Goal: Transaction & Acquisition: Purchase product/service

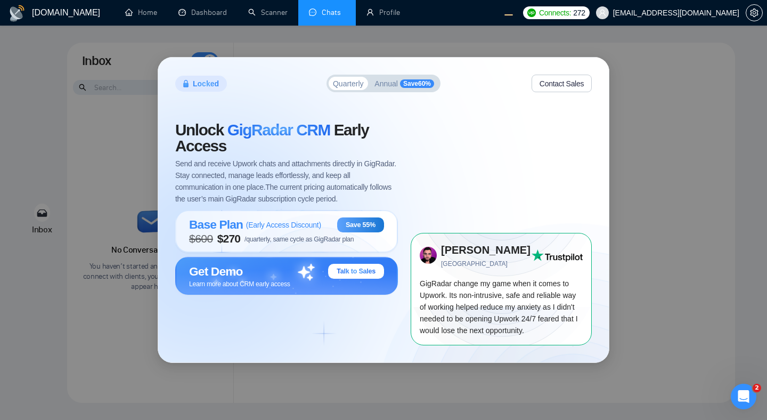
click at [382, 88] on button "Annual Save 60 %" at bounding box center [404, 83] width 68 height 13
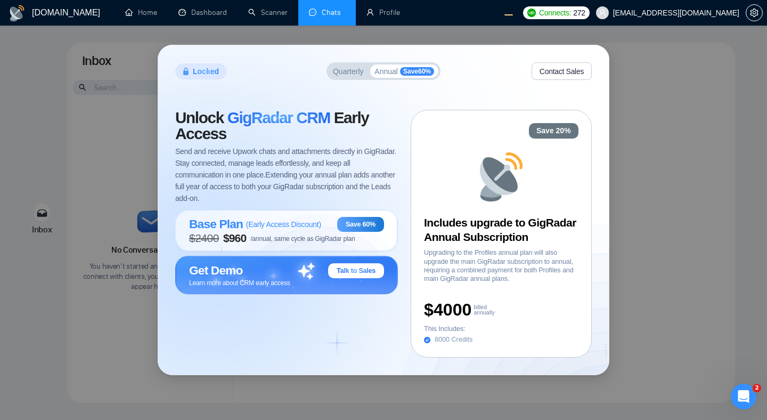
click at [346, 72] on span "Quarterly" at bounding box center [348, 71] width 31 height 7
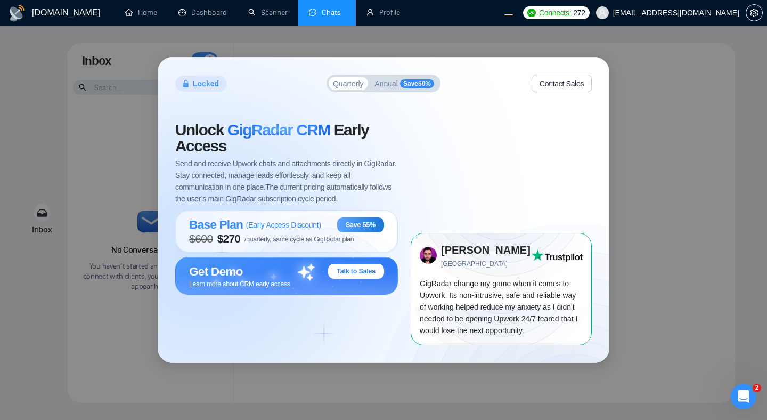
click at [538, 78] on button "Contact Sales" at bounding box center [562, 84] width 60 height 18
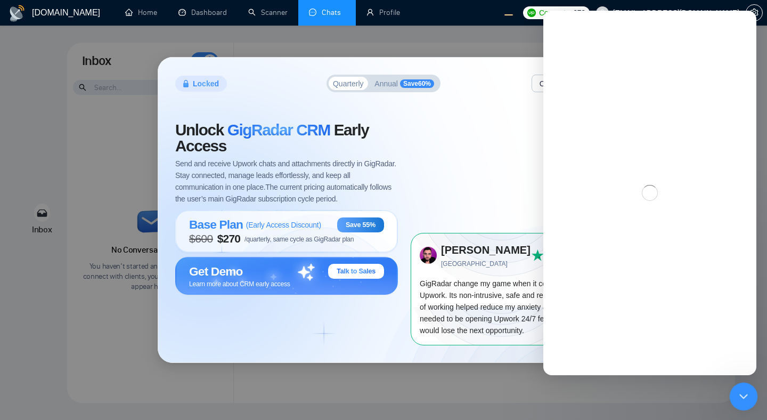
click at [741, 390] on icon "Close Intercom Messenger" at bounding box center [742, 394] width 13 height 13
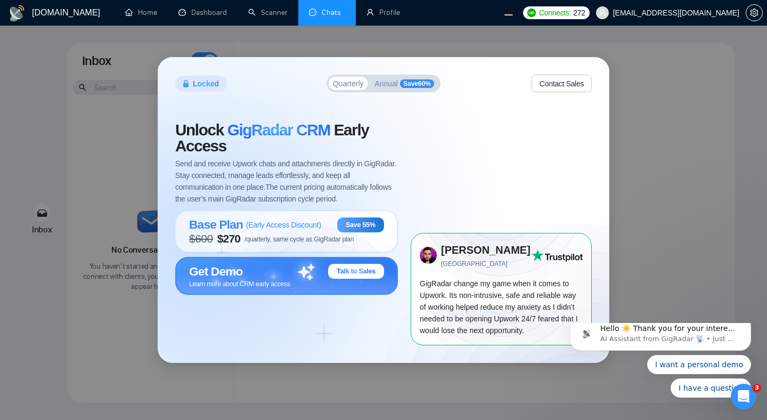
click at [298, 274] on div "Get Demo Talk to Sales" at bounding box center [286, 271] width 195 height 15
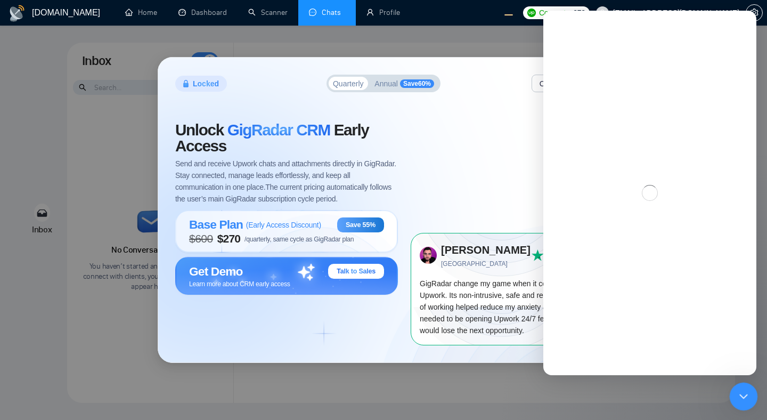
click at [738, 397] on icon "Close Intercom Messenger" at bounding box center [742, 394] width 13 height 13
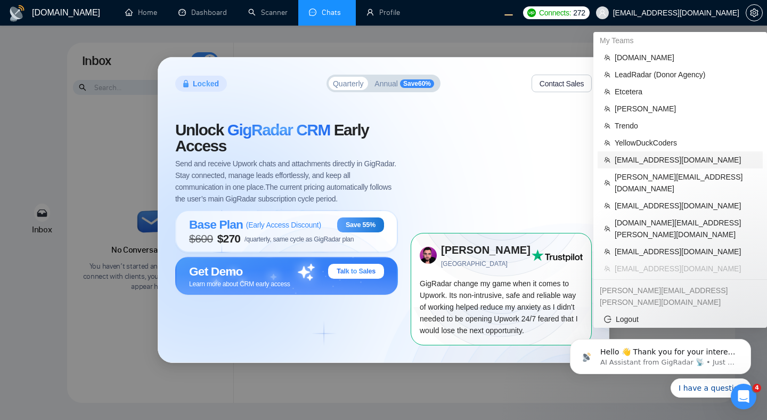
click at [646, 160] on span "[EMAIL_ADDRESS][DOMAIN_NAME]" at bounding box center [686, 160] width 142 height 12
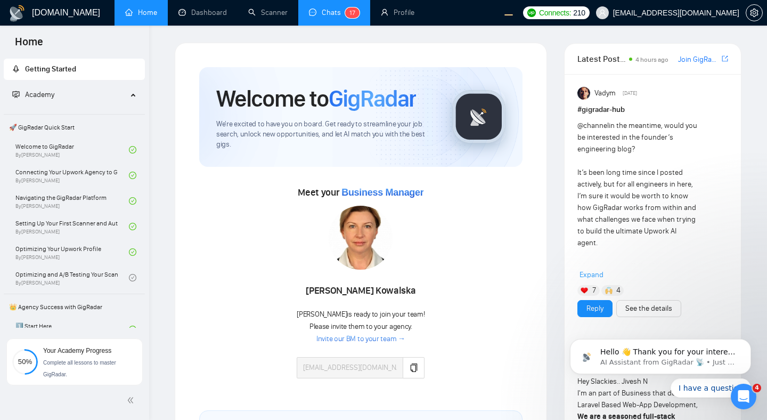
click at [312, 15] on link "Chats 1 7" at bounding box center [334, 12] width 51 height 9
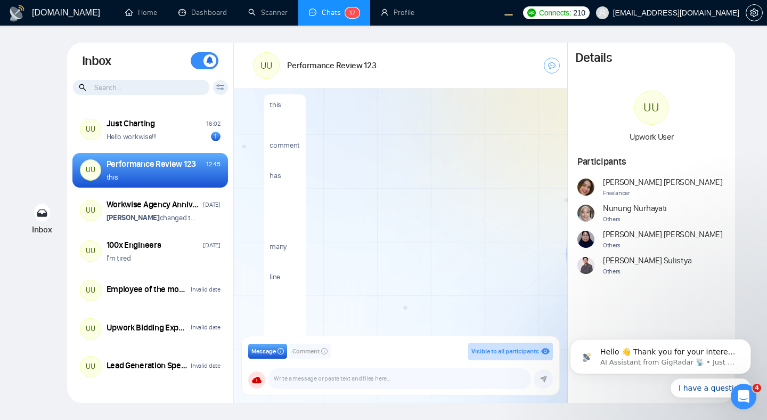
scroll to position [1265, 0]
click at [434, 184] on div "this comment has many line breaks!!!" at bounding box center [411, 196] width 294 height 270
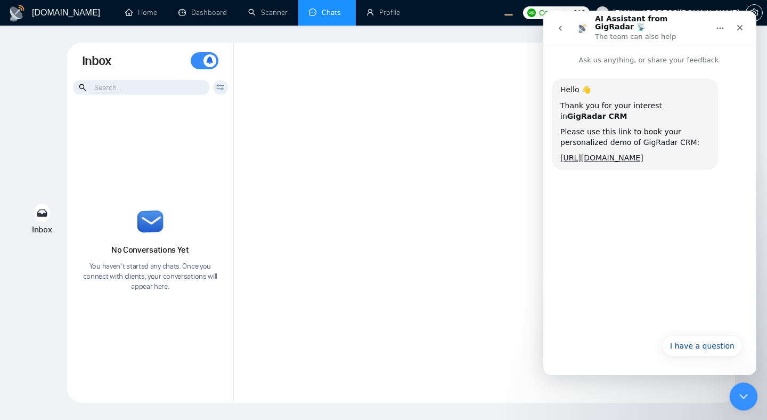
click at [743, 394] on icon "Close Intercom Messenger" at bounding box center [742, 394] width 13 height 13
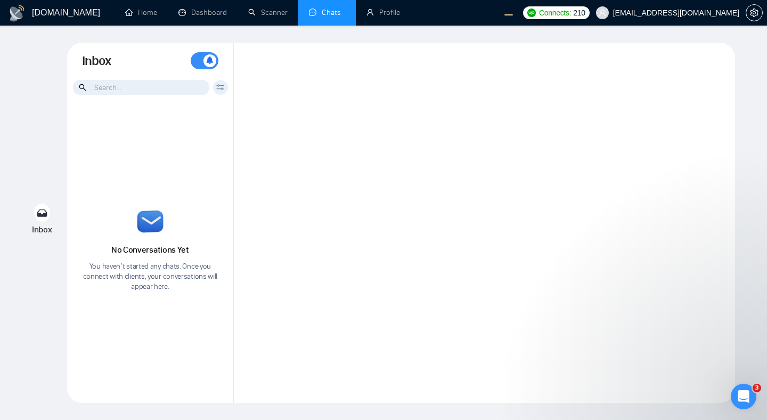
click at [529, 224] on div at bounding box center [484, 223] width 501 height 360
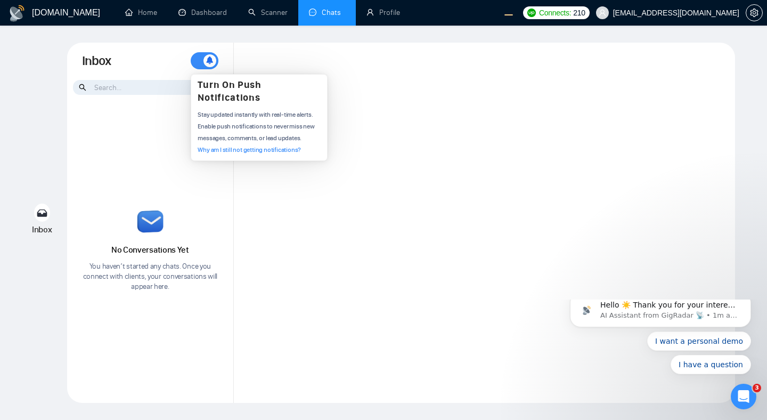
click at [412, 125] on div at bounding box center [484, 223] width 501 height 360
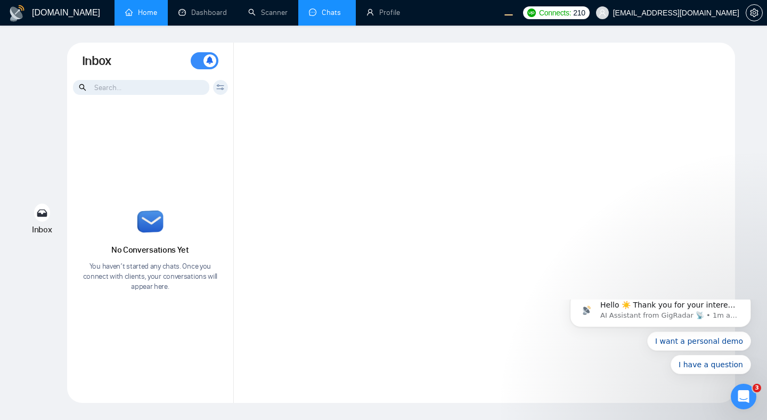
click at [145, 14] on link "Home" at bounding box center [141, 12] width 32 height 9
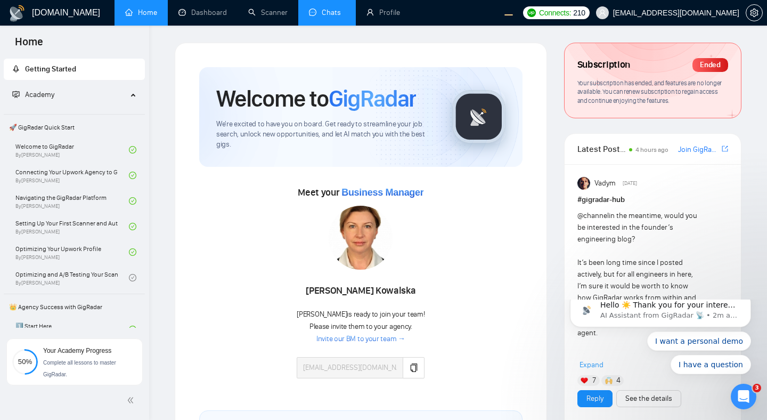
click at [326, 11] on link "Chats" at bounding box center [327, 12] width 36 height 9
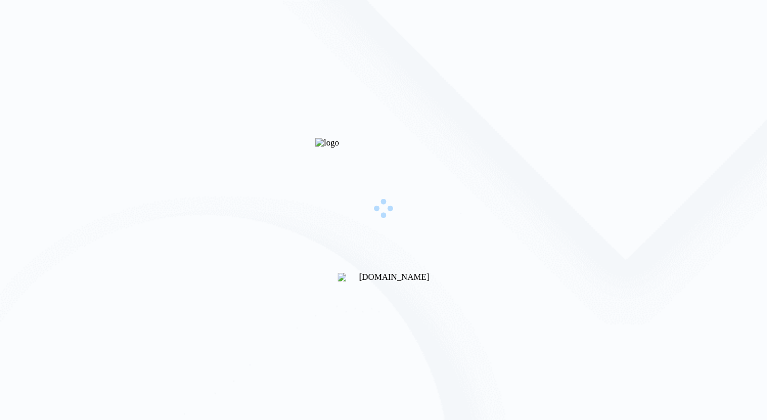
click at [551, 85] on div "[DOMAIN_NAME]" at bounding box center [383, 210] width 767 height 420
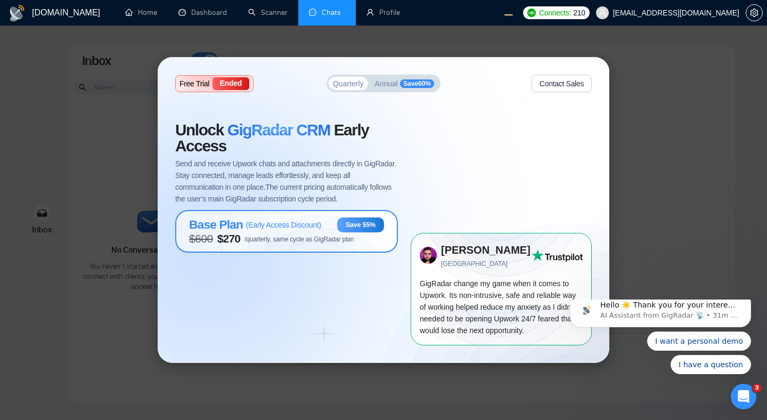
click at [278, 225] on span "( Early Access Discount )" at bounding box center [283, 225] width 75 height 9
click at [324, 229] on div "Base Plan ( Early Access Discount ) Save 55%" at bounding box center [286, 224] width 195 height 15
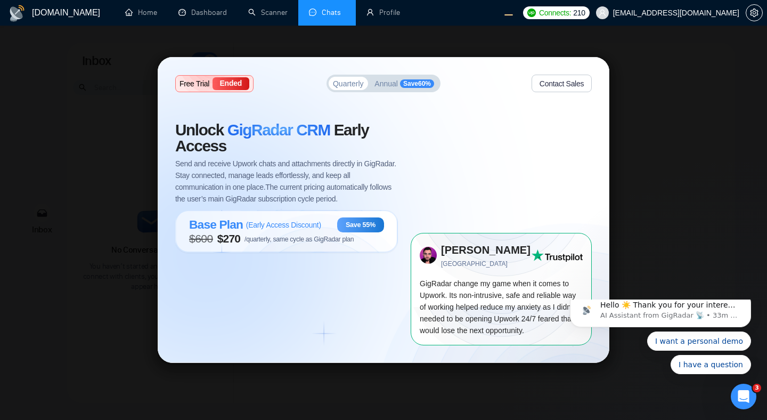
click at [376, 170] on span "Send and receive Upwork chats and attachments directly in GigRadar. Stay connec…" at bounding box center [286, 181] width 223 height 47
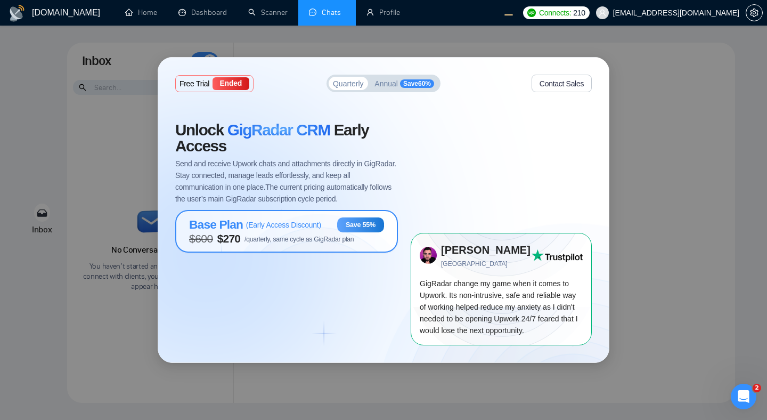
click at [312, 227] on span "( Early Access Discount )" at bounding box center [283, 225] width 75 height 9
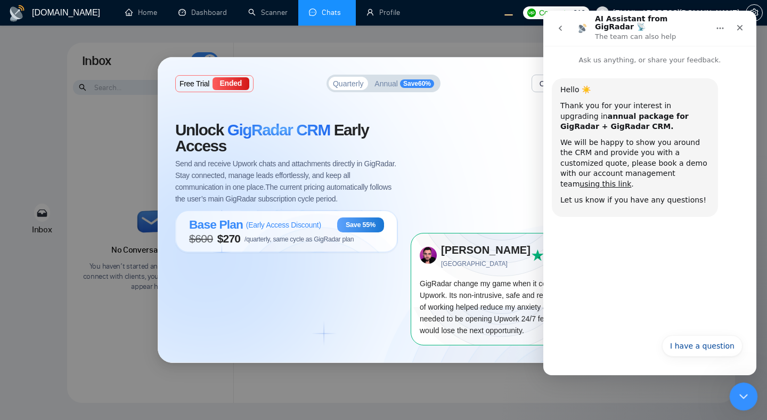
click at [735, 390] on div "Close Intercom Messenger" at bounding box center [742, 395] width 26 height 26
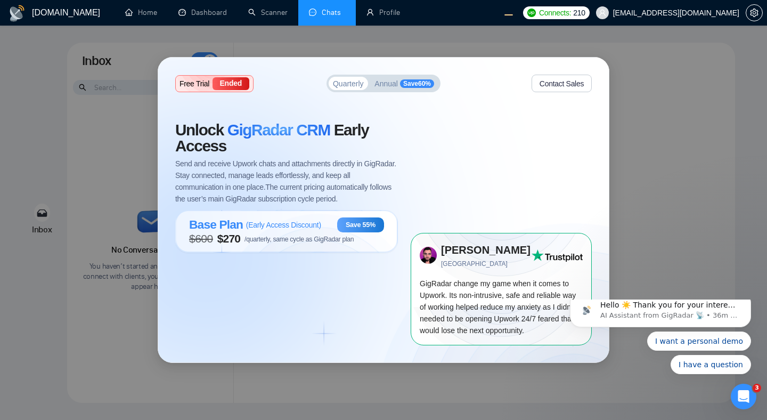
click at [486, 103] on div "Free Trial Ended Quarterly Annual Save 60 % Contact Sales Unlock GigRadar CRM E…" at bounding box center [383, 210] width 451 height 304
click at [499, 89] on div "Free Trial Ended Quarterly Annual Save 60 % Contact Sales" at bounding box center [383, 84] width 417 height 18
click at [304, 228] on span "( Early Access Discount )" at bounding box center [283, 225] width 75 height 9
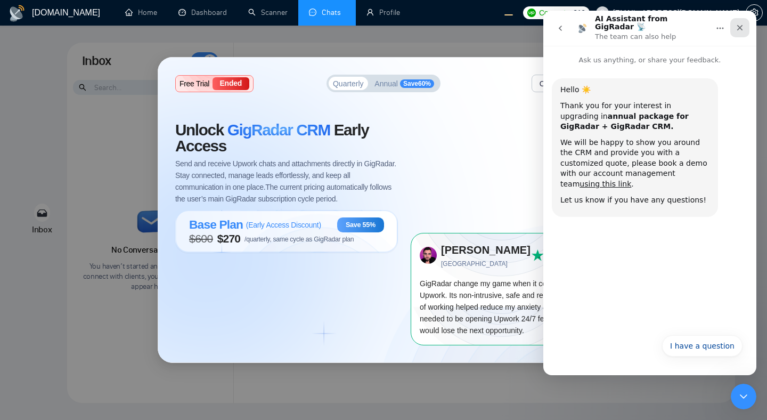
click at [742, 27] on icon "Close" at bounding box center [740, 27] width 9 height 9
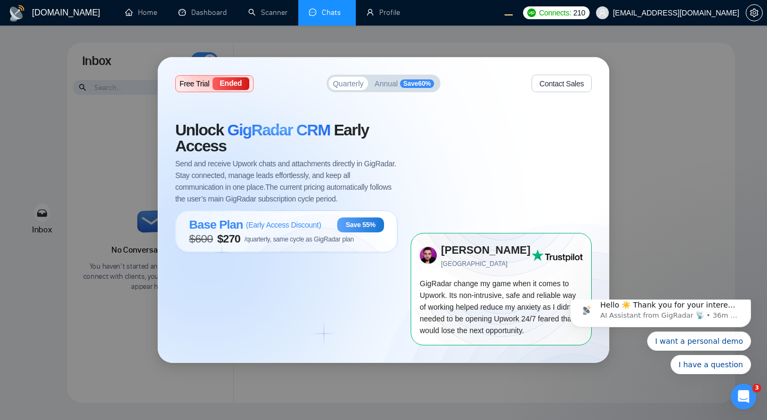
click at [371, 302] on div "Unlock GigRadar CRM Early Access Send and receive Upwork chats and attachments …" at bounding box center [292, 233] width 235 height 223
click at [373, 298] on div "Unlock GigRadar CRM Early Access Send and receive Upwork chats and attachments …" at bounding box center [292, 233] width 235 height 223
click at [294, 234] on span "$ 600 $ 270 /quarterly, same cycle as GigRadar plan" at bounding box center [271, 238] width 165 height 13
click at [296, 234] on span "$ 600 $ 270 /quarterly, same cycle as GigRadar plan" at bounding box center [271, 238] width 165 height 13
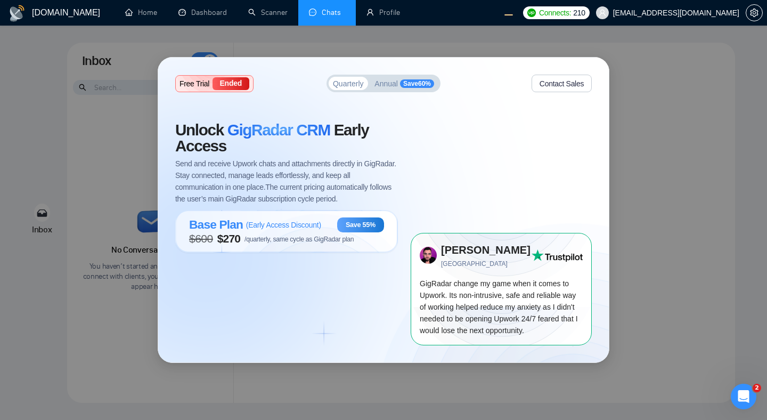
click at [346, 305] on div "Unlock GigRadar CRM Early Access Send and receive Upwork chats and attachments …" at bounding box center [292, 233] width 235 height 223
click at [329, 225] on div "Base Plan ( Early Access Discount ) Save 55%" at bounding box center [286, 224] width 195 height 15
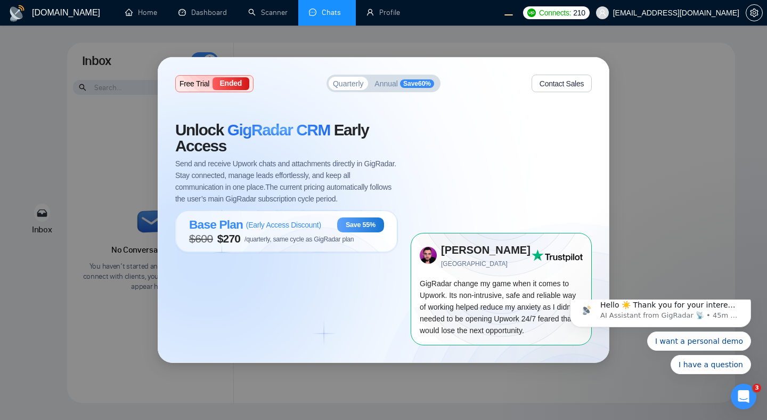
click at [228, 238] on span "$ 270" at bounding box center [228, 238] width 23 height 13
click at [227, 223] on span "Base Plan" at bounding box center [216, 224] width 54 height 14
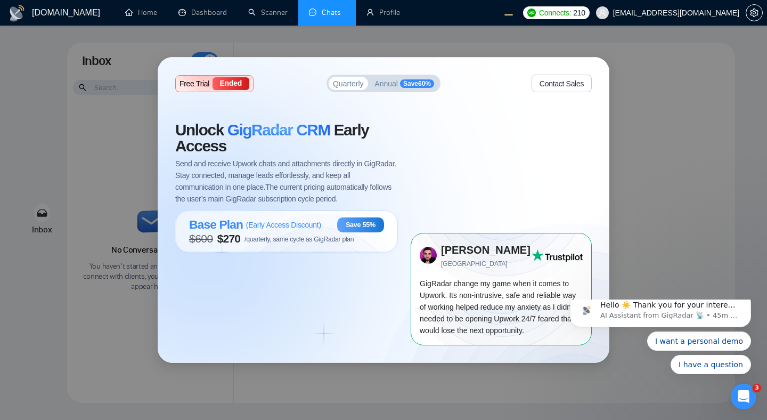
click at [227, 223] on span "Base Plan" at bounding box center [216, 224] width 54 height 14
click at [128, 8] on link "Home" at bounding box center [141, 12] width 32 height 9
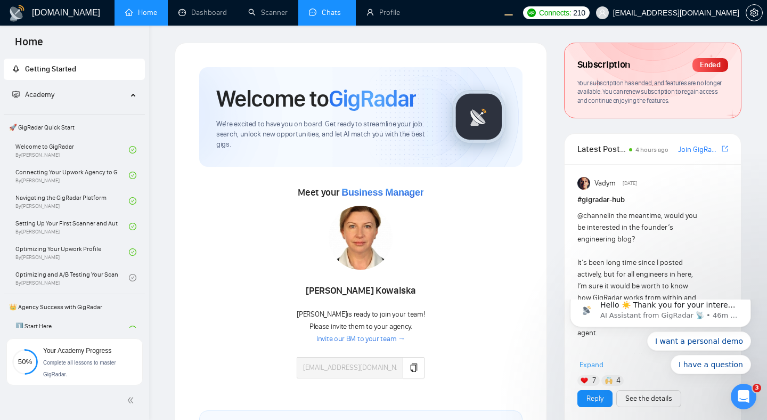
click at [328, 14] on link "Chats" at bounding box center [327, 12] width 36 height 9
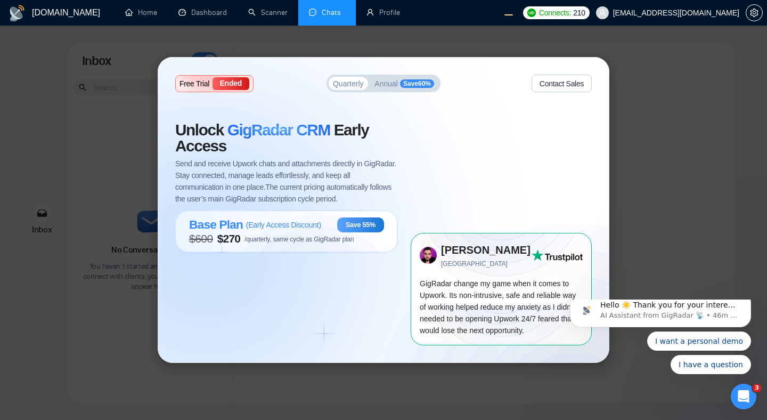
click at [272, 227] on span "( Early Access Discount )" at bounding box center [283, 225] width 75 height 9
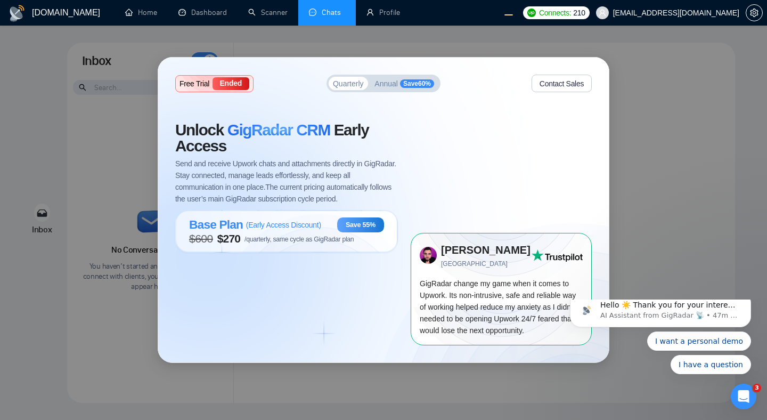
click at [645, 134] on div "Free Trial Ended Quarterly Annual Save 60 % Contact Sales Unlock GigRadar CRM E…" at bounding box center [383, 210] width 767 height 420
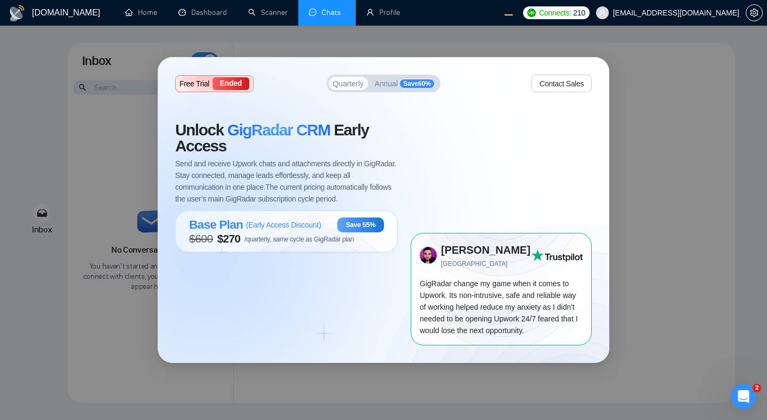
click at [299, 249] on div "Base Plan ( Early Access Discount ) Save 55% $ 600 $ 270 /quarterly, same cycle…" at bounding box center [286, 231] width 223 height 42
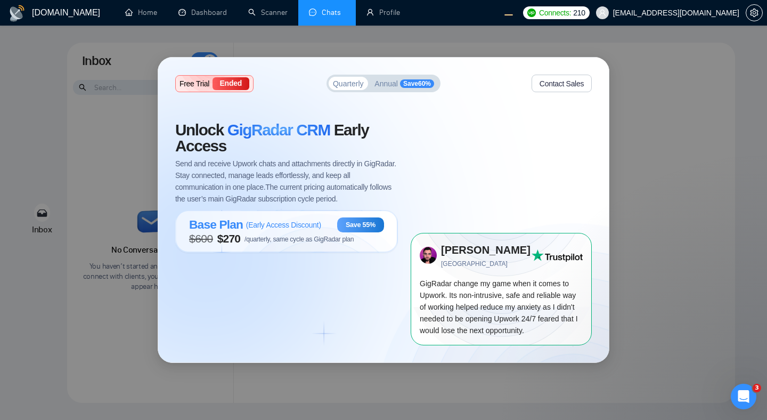
click at [278, 228] on span "( Early Access Discount )" at bounding box center [283, 225] width 75 height 9
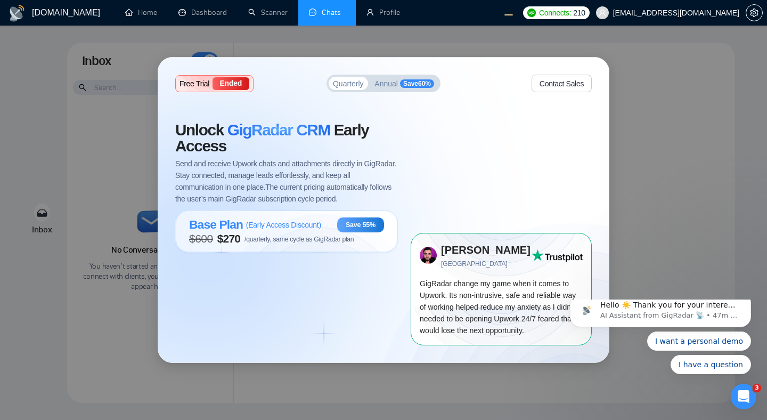
click at [281, 133] on span "GigRadar CRM" at bounding box center [278, 130] width 103 height 18
click at [301, 181] on span "Send and receive Upwork chats and attachments directly in GigRadar. Stay connec…" at bounding box center [286, 181] width 223 height 47
click at [282, 298] on div "Unlock GigRadar CRM Early Access Send and receive Upwork chats and attachments …" at bounding box center [292, 233] width 235 height 223
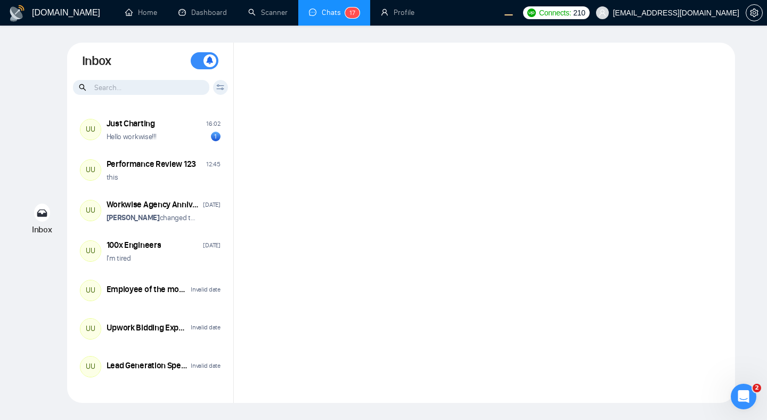
click at [351, 187] on div at bounding box center [484, 223] width 501 height 360
click at [402, 66] on div at bounding box center [484, 223] width 501 height 360
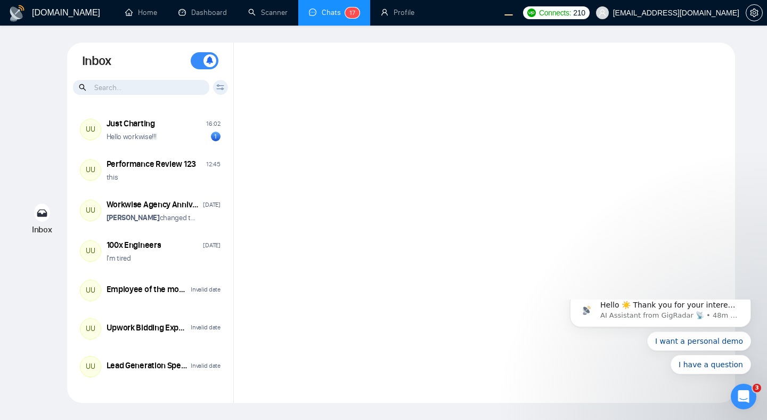
click at [474, 247] on div at bounding box center [484, 223] width 501 height 360
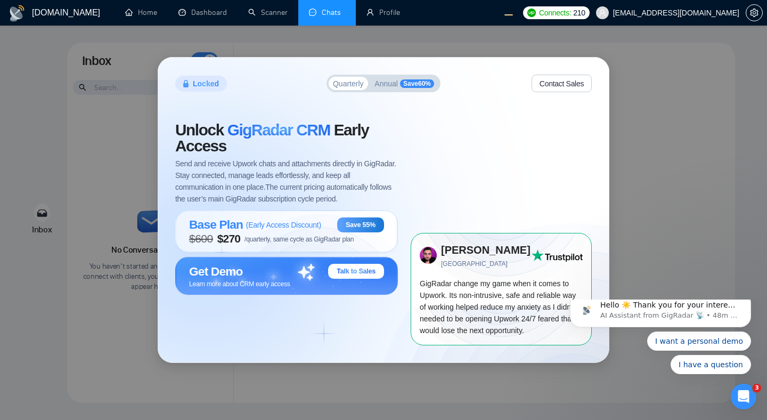
click at [303, 283] on div "Learn more about CRM early access" at bounding box center [286, 283] width 195 height 9
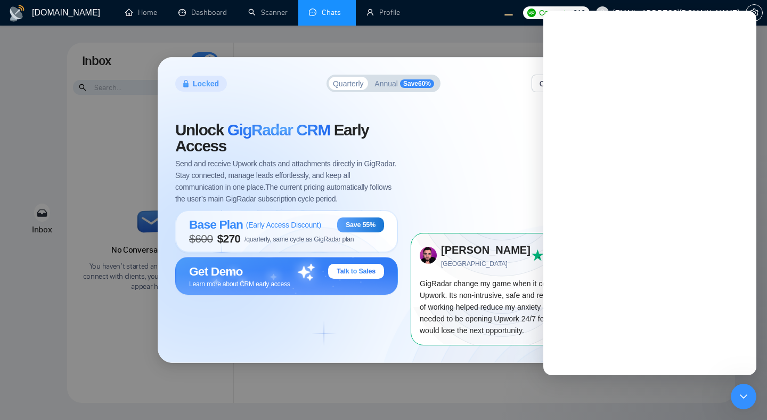
click at [303, 283] on div "Learn more about CRM early access" at bounding box center [286, 283] width 195 height 9
click at [737, 393] on icon "Close Intercom Messenger" at bounding box center [742, 394] width 13 height 13
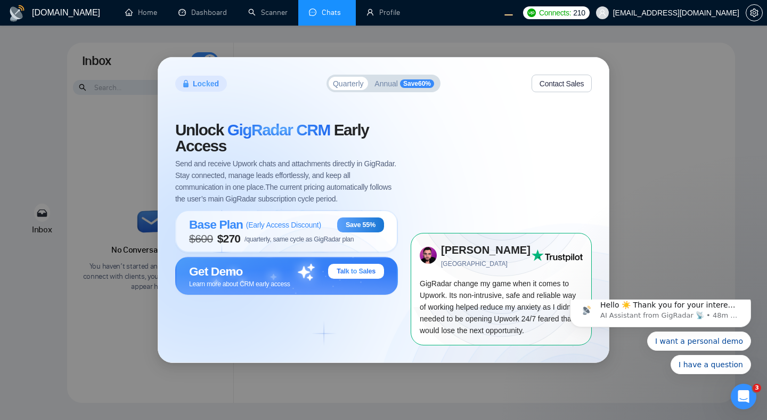
click at [282, 280] on span "Learn more about CRM early access" at bounding box center [239, 283] width 101 height 7
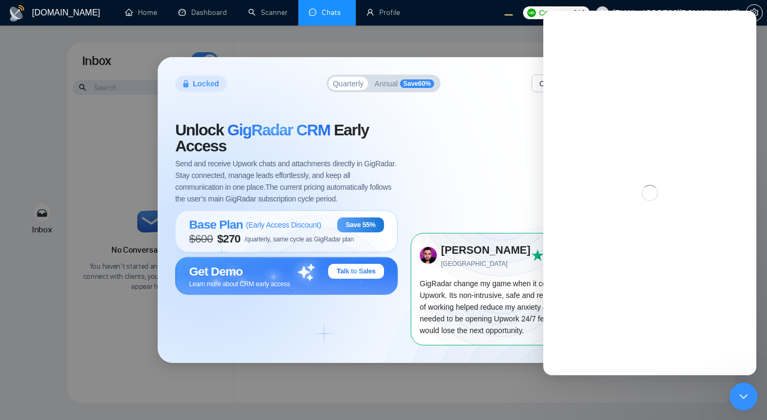
click at [737, 404] on div "Close Intercom Messenger" at bounding box center [742, 395] width 26 height 26
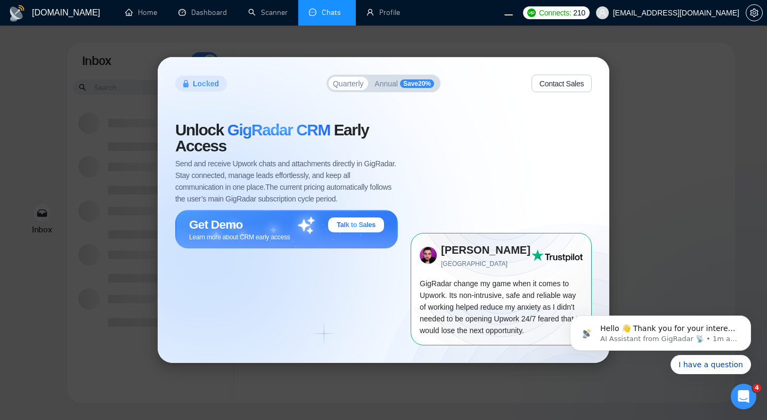
click at [323, 316] on div "Unlock GigRadar CRM Early Access Send and receive Upwork chats and attachments …" at bounding box center [292, 233] width 235 height 223
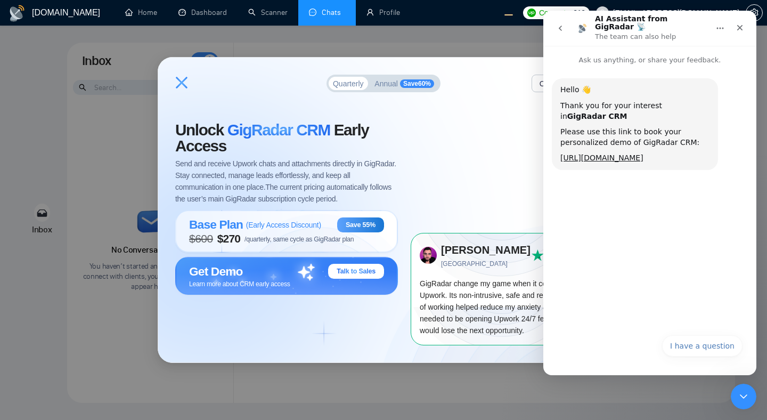
click at [394, 326] on div "Unlock GigRadar CRM Early Access Send and receive Upwork chats and attachments …" at bounding box center [292, 233] width 235 height 223
click at [741, 396] on icon "Close Intercom Messenger" at bounding box center [742, 394] width 13 height 13
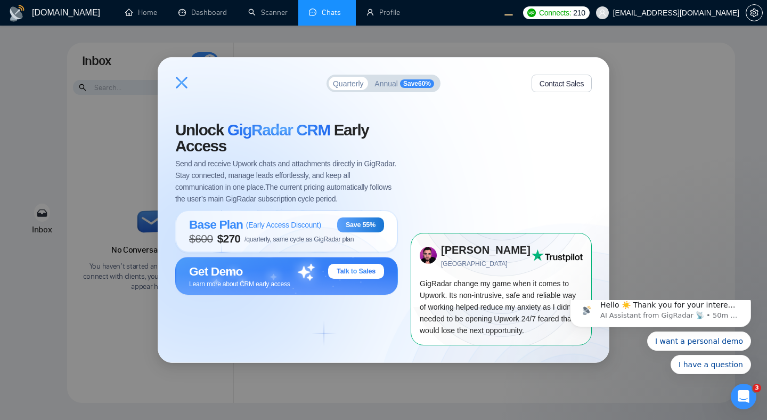
click at [351, 372] on div "Quarterly Annual Save 60 % Contact Sales Unlock GigRadar CRM Early Access Send …" at bounding box center [383, 210] width 767 height 420
click at [299, 278] on div "Get Demo Talk to Sales" at bounding box center [286, 271] width 195 height 15
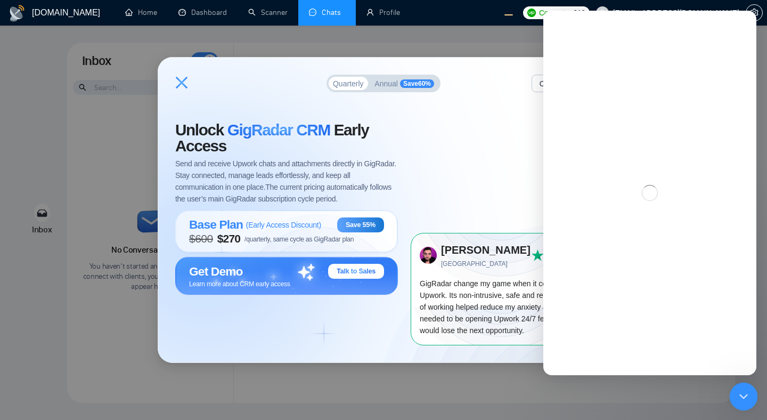
click at [729, 392] on html at bounding box center [742, 395] width 26 height 26
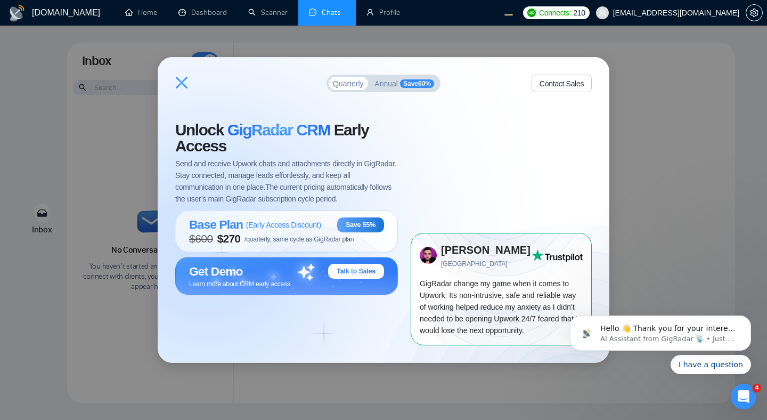
click at [183, 83] on icon at bounding box center [181, 82] width 13 height 13
click at [184, 85] on icon at bounding box center [182, 83] width 12 height 12
click at [183, 86] on icon at bounding box center [181, 82] width 13 height 13
click at [379, 87] on span "Annual" at bounding box center [386, 83] width 23 height 7
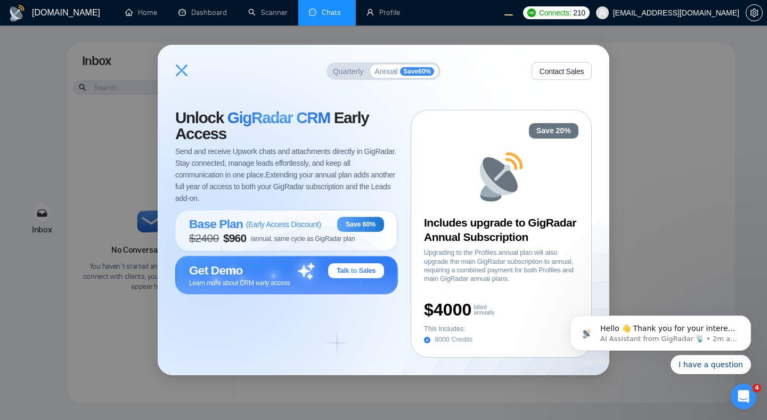
click at [349, 74] on span "Quarterly" at bounding box center [348, 71] width 31 height 7
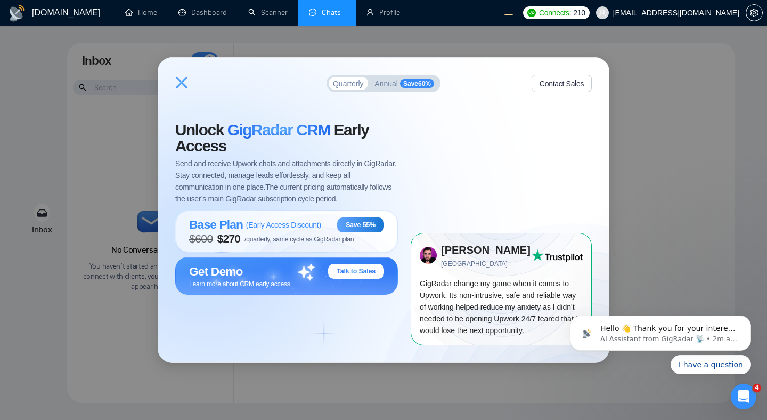
click at [314, 163] on span "Send and receive Upwork chats and attachments directly in GigRadar. Stay connec…" at bounding box center [286, 181] width 223 height 47
click at [284, 278] on div "Get Demo Talk to Sales" at bounding box center [286, 271] width 195 height 15
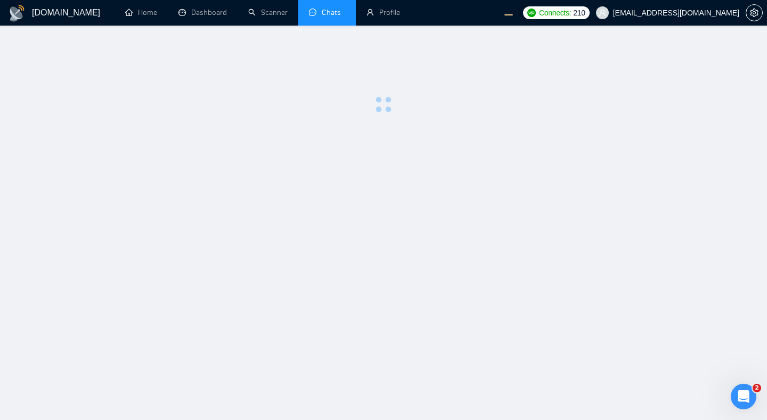
click at [586, 123] on main at bounding box center [383, 223] width 733 height 360
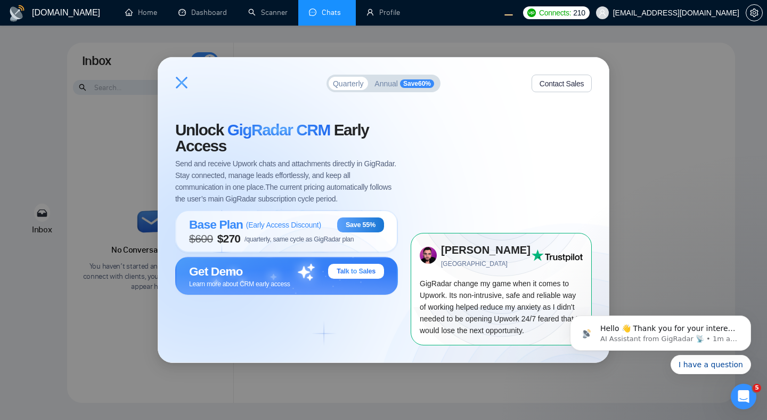
click at [183, 82] on icon at bounding box center [182, 83] width 12 height 12
click at [289, 123] on span "GigRadar CRM" at bounding box center [278, 130] width 103 height 18
click at [266, 239] on span "/quarterly, same cycle as GigRadar plan" at bounding box center [299, 238] width 109 height 7
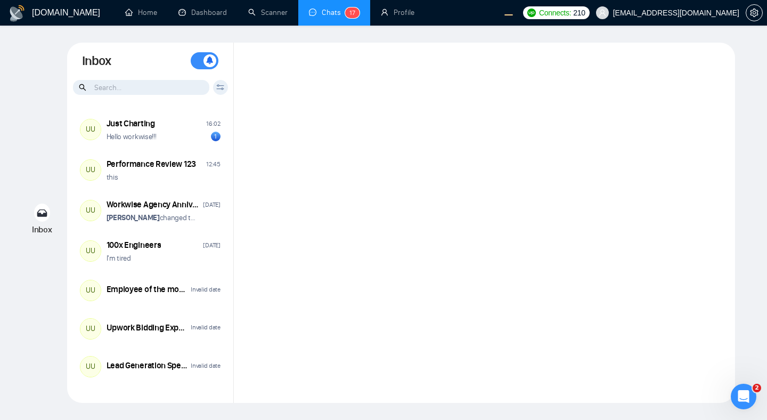
click at [347, 170] on div at bounding box center [484, 223] width 501 height 360
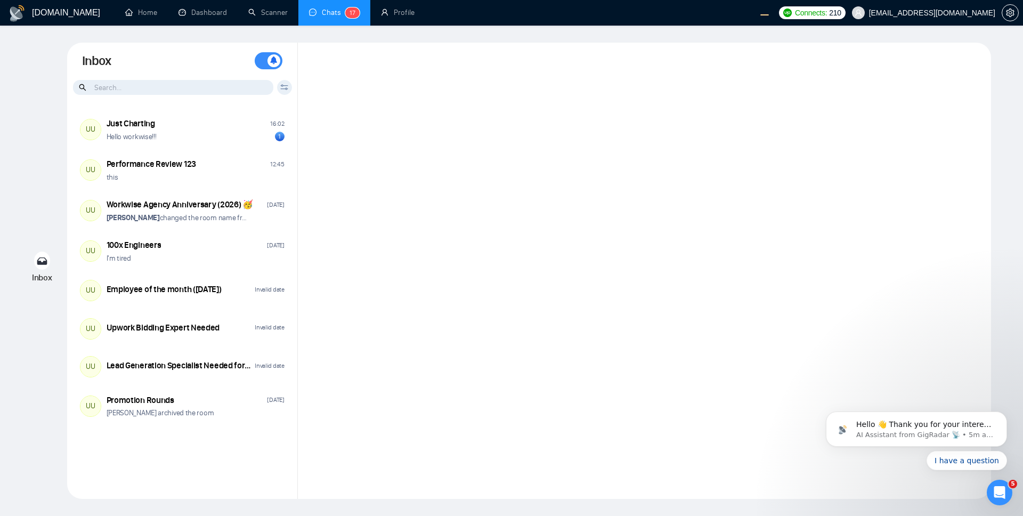
click at [719, 223] on div at bounding box center [644, 271] width 693 height 456
click at [629, 255] on div at bounding box center [644, 271] width 693 height 456
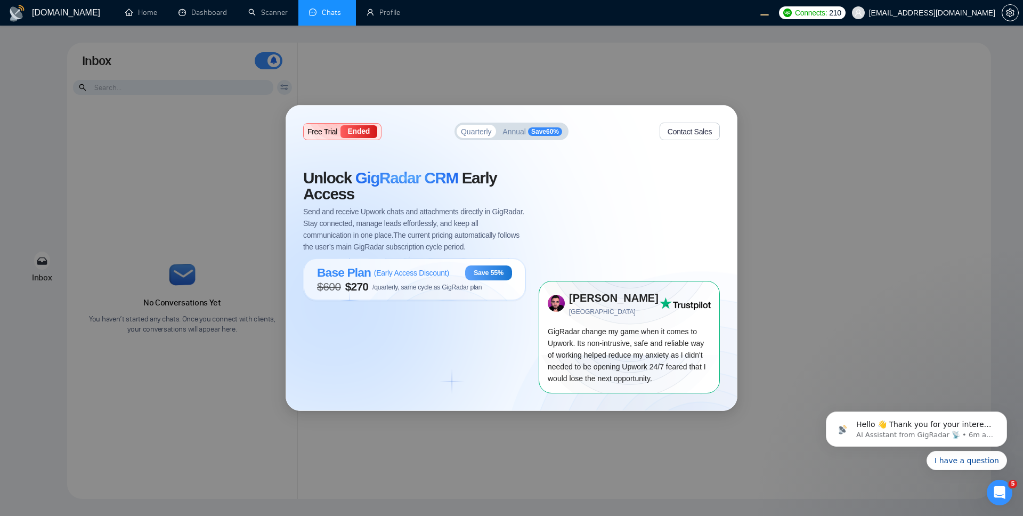
click at [505, 187] on span "Unlock GigRadar CRM Early Access" at bounding box center [414, 186] width 223 height 32
click at [621, 91] on div "Free Trial Ended Quarterly Annual Save 60 % Contact Sales Unlock GigRadar CRM E…" at bounding box center [511, 258] width 1023 height 516
click at [446, 242] on span "Send and receive Upwork chats and attachments directly in GigRadar. Stay connec…" at bounding box center [414, 229] width 223 height 47
click at [133, 11] on link "Home" at bounding box center [141, 12] width 32 height 9
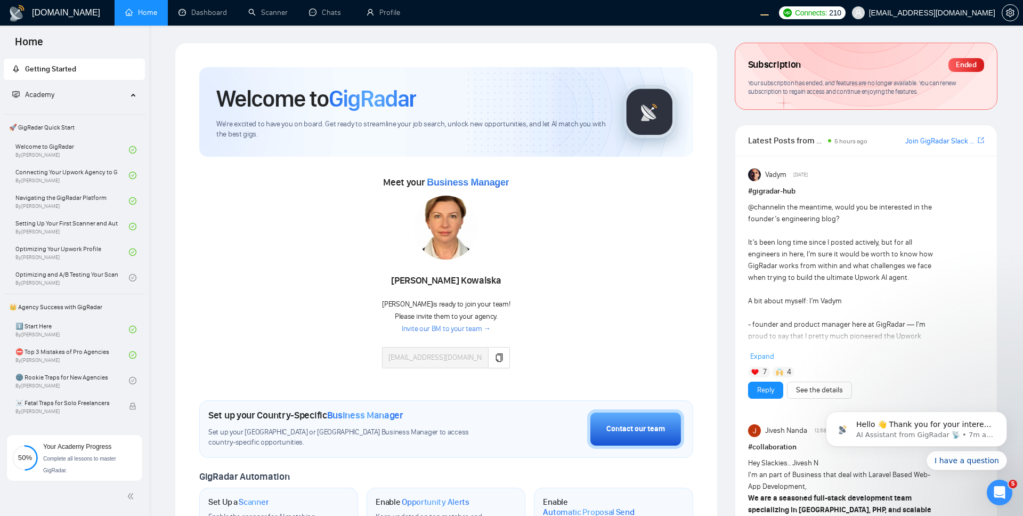
click at [580, 165] on div "Meet your Business Manager Agnieszka Kowalska Agnieszka is ready to join your t…" at bounding box center [446, 268] width 494 height 222
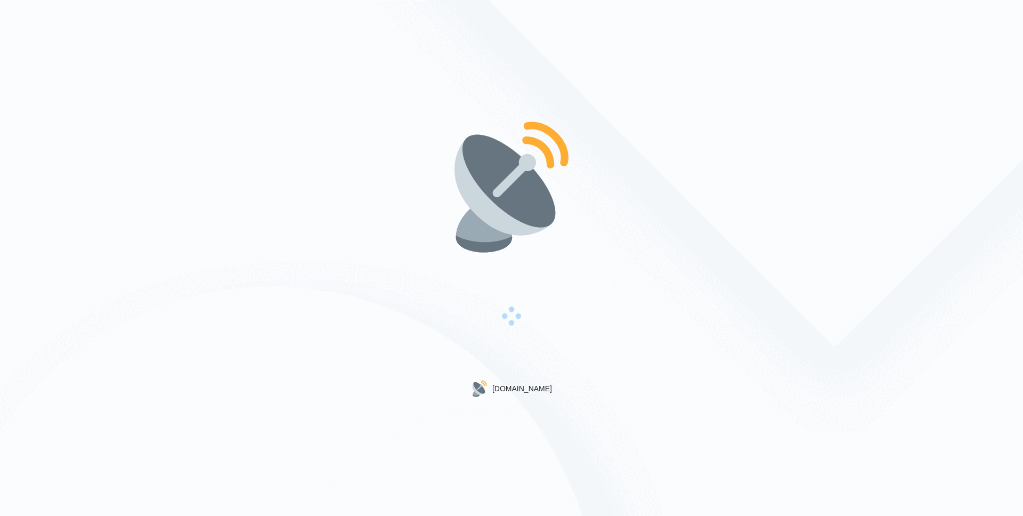
click at [514, 111] on div "[DOMAIN_NAME]" at bounding box center [511, 258] width 1023 height 516
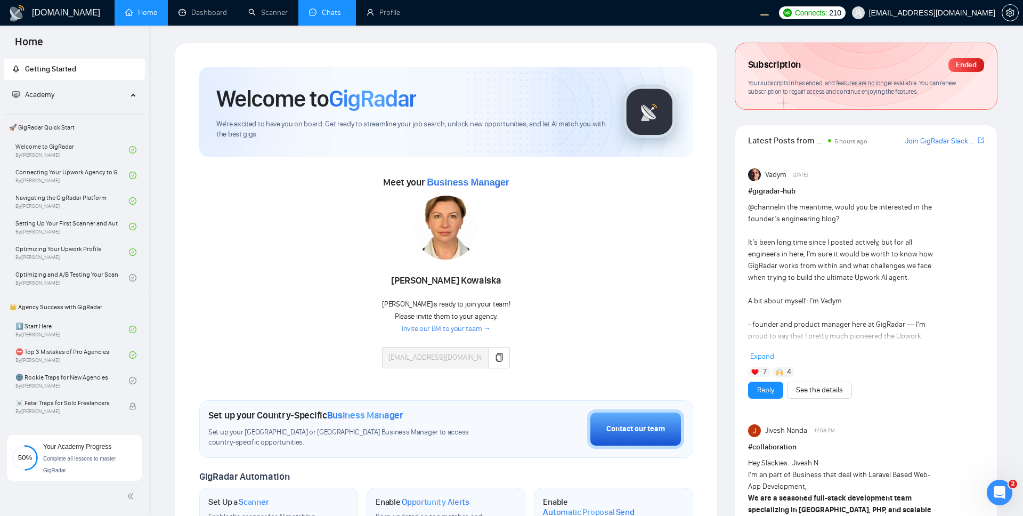
click at [327, 13] on link "Chats" at bounding box center [327, 12] width 36 height 9
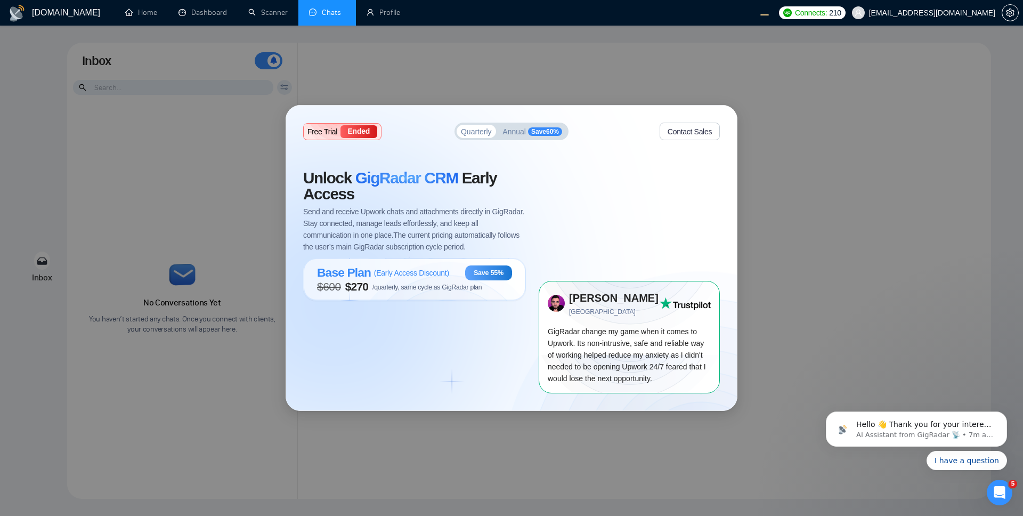
click at [442, 275] on span "( Early Access Discount )" at bounding box center [411, 272] width 75 height 9
click at [501, 374] on div "Unlock GigRadar CRM Early Access Send and receive Upwork chats and attachments …" at bounding box center [420, 281] width 235 height 223
click at [450, 363] on div "Unlock GigRadar CRM Early Access Send and receive Upwork chats and attachments …" at bounding box center [420, 281] width 235 height 223
click at [442, 279] on div "Base Plan ( Early Access Discount )" at bounding box center [383, 272] width 132 height 14
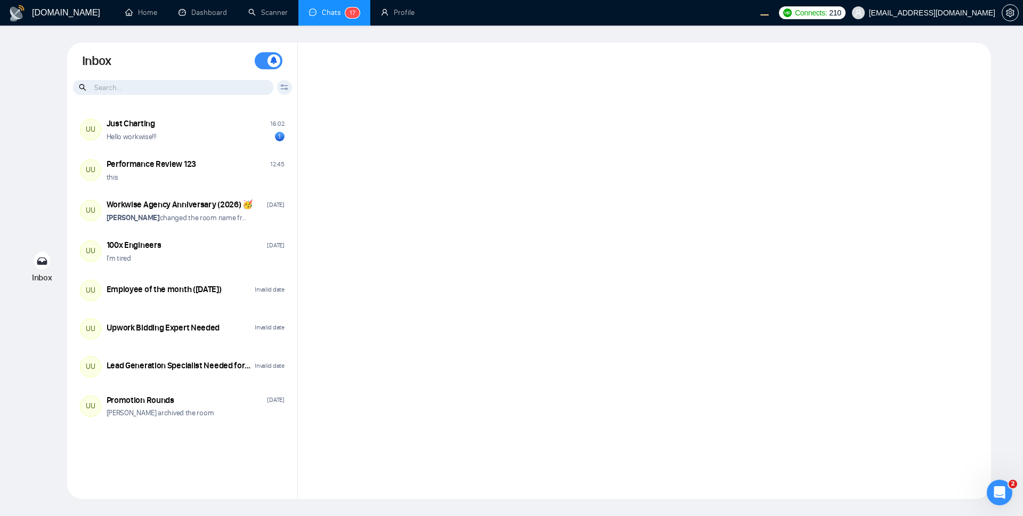
click at [548, 127] on div at bounding box center [644, 271] width 693 height 456
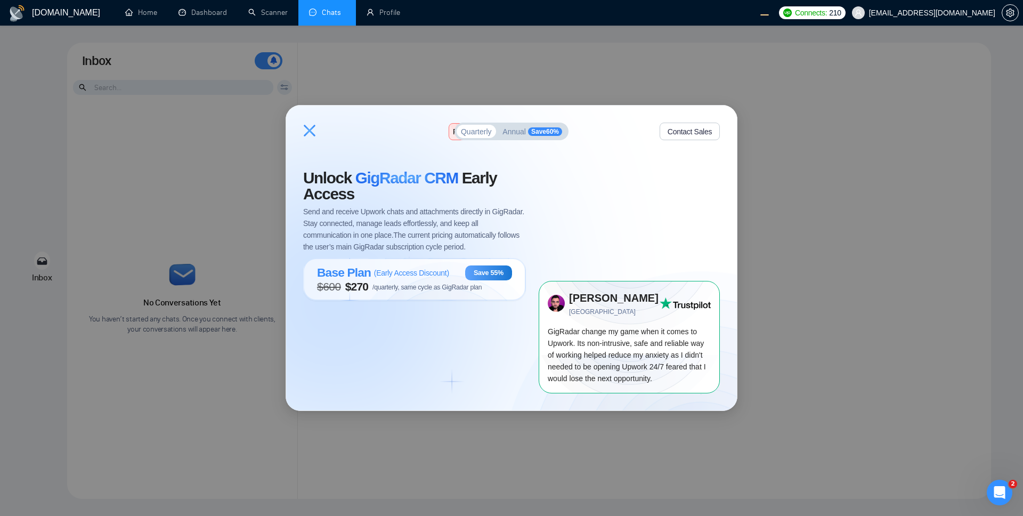
click at [424, 144] on div "Free Trial Ended Quarterly Annual Save 60 % Contact Sales Unlock GigRadar CRM E…" at bounding box center [511, 257] width 451 height 304
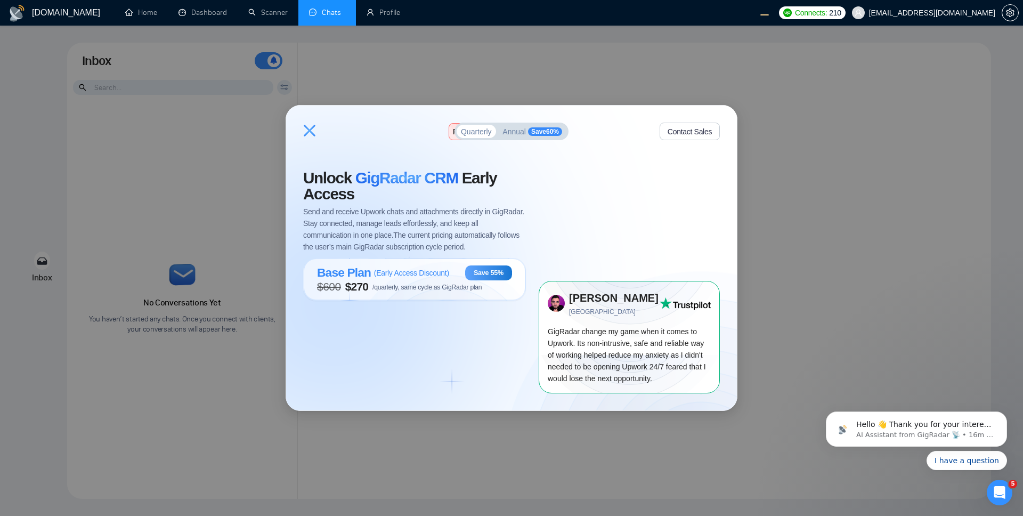
click at [451, 134] on div "Free Trial Ended" at bounding box center [487, 132] width 77 height 16
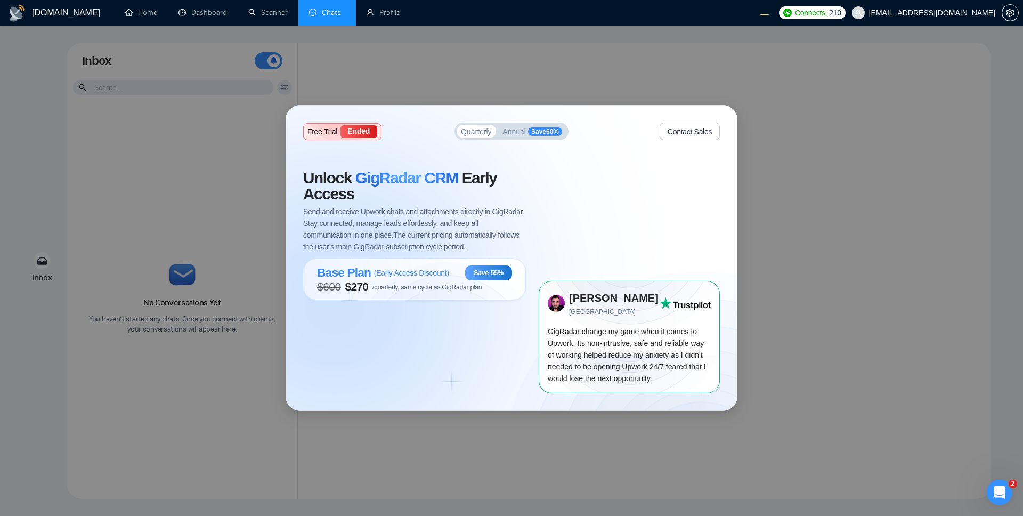
click at [514, 351] on div "Unlock GigRadar CRM Early Access Send and receive Upwork chats and attachments …" at bounding box center [420, 281] width 235 height 223
click at [421, 287] on span "/quarterly, same cycle as GigRadar plan" at bounding box center [426, 286] width 109 height 7
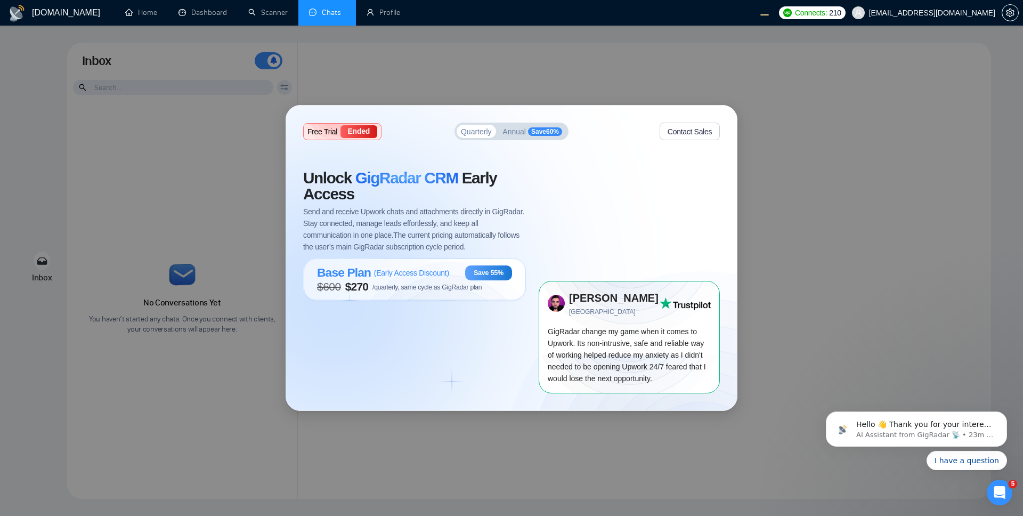
click at [449, 356] on div "Unlock GigRadar CRM Early Access Send and receive Upwork chats and attachments …" at bounding box center [420, 281] width 235 height 223
click at [409, 287] on span "/quarterly, same cycle as GigRadar plan" at bounding box center [426, 286] width 109 height 7
click at [385, 275] on span "( Early Access Discount )" at bounding box center [411, 272] width 75 height 9
click at [152, 15] on link "Home" at bounding box center [141, 12] width 32 height 9
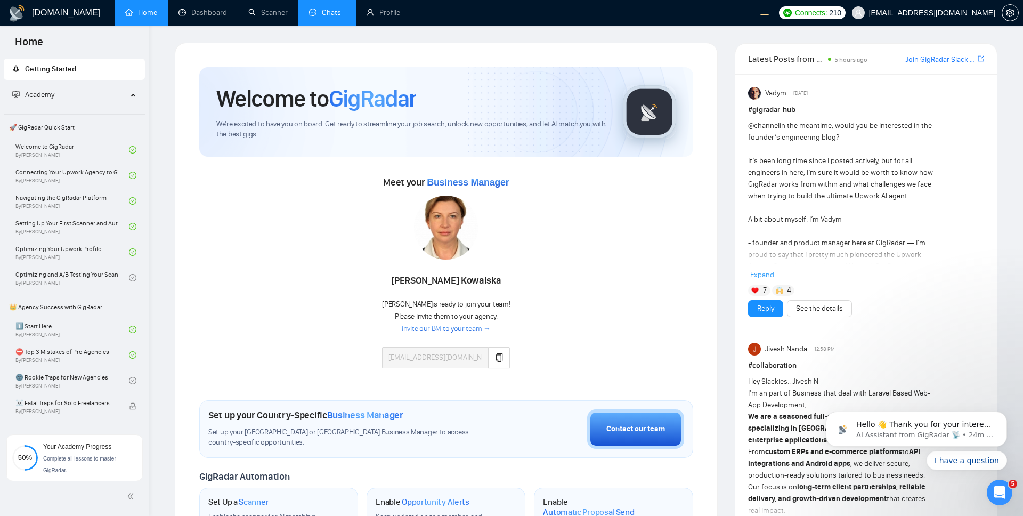
click at [325, 11] on link "Chats" at bounding box center [327, 12] width 36 height 9
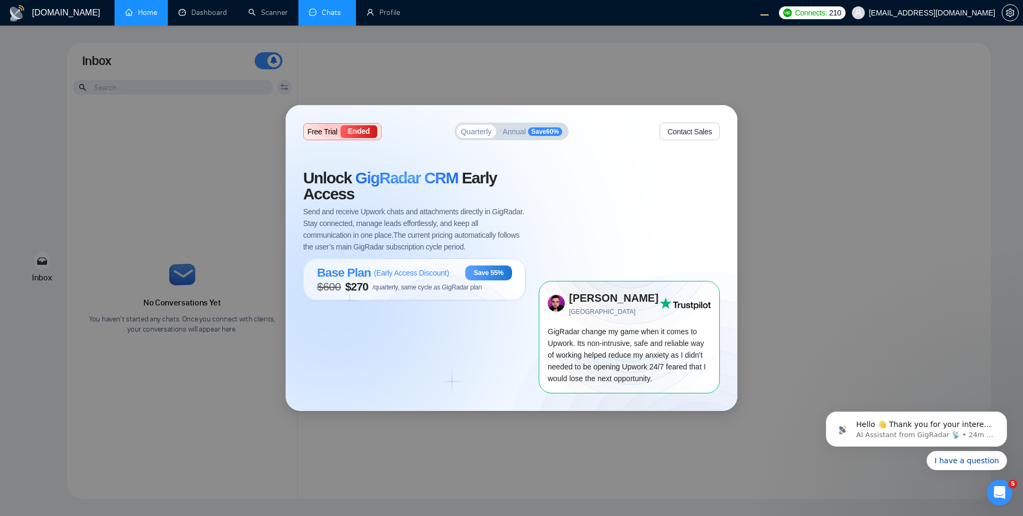
click at [434, 265] on div "Base Plan ( Early Access Discount )" at bounding box center [383, 272] width 132 height 14
click at [509, 136] on button "Annual Save 60 %" at bounding box center [532, 131] width 68 height 13
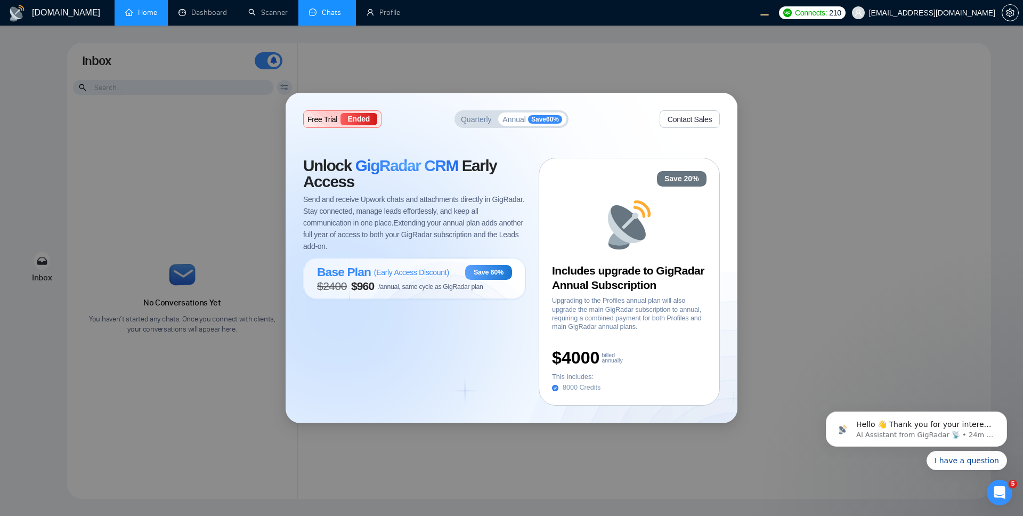
click at [433, 272] on span "( Early Access Discount )" at bounding box center [411, 272] width 75 height 9
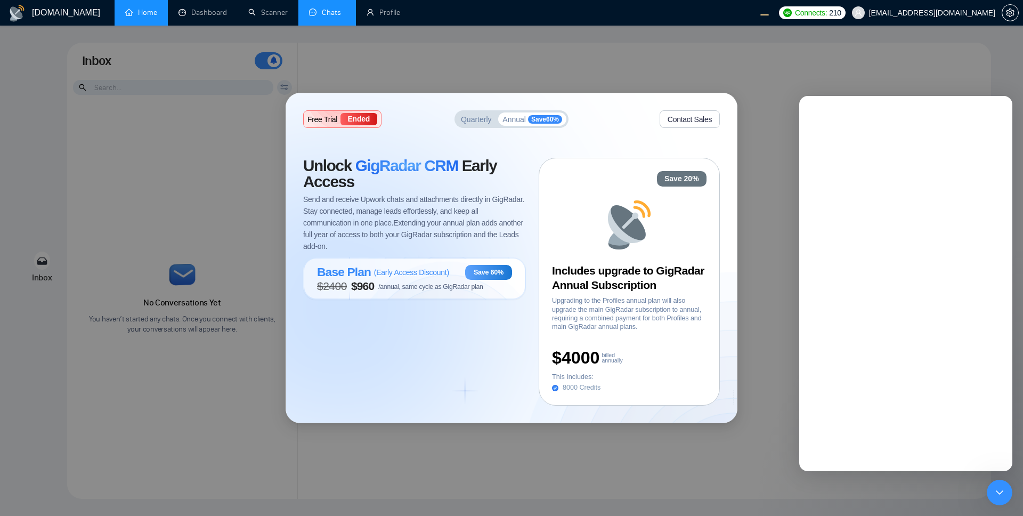
click at [433, 272] on span "( Early Access Discount )" at bounding box center [411, 272] width 75 height 9
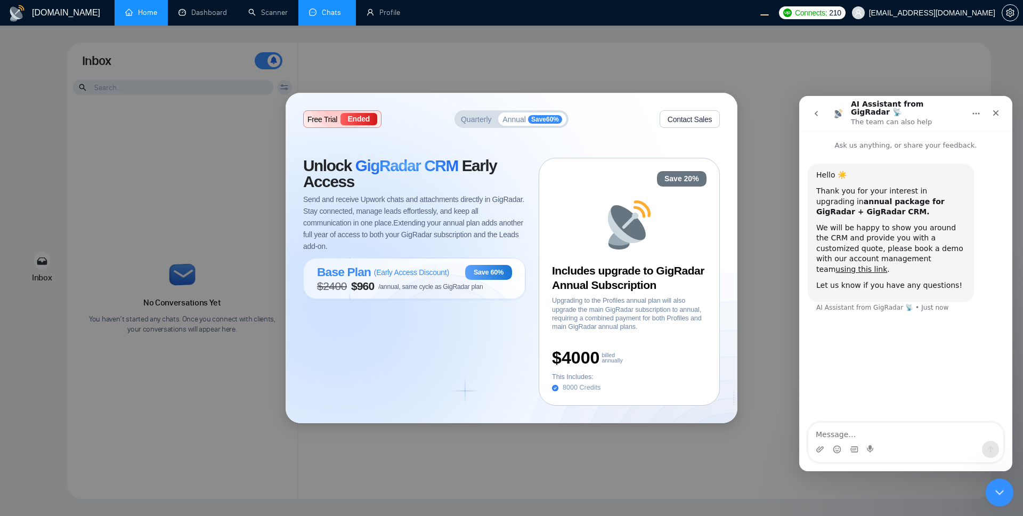
click at [993, 486] on icon "Close Intercom Messenger" at bounding box center [997, 490] width 13 height 13
